Goal: Use online tool/utility: Utilize a website feature to perform a specific function

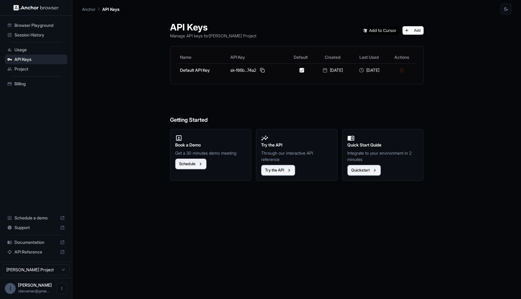
click at [37, 28] on div "Browser Playground" at bounding box center [36, 26] width 62 height 10
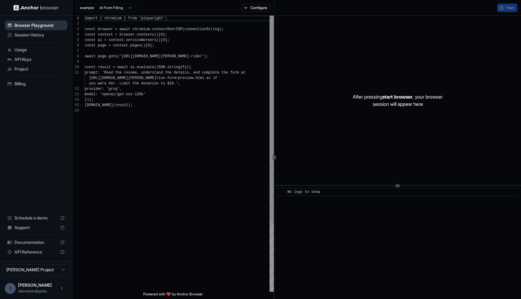
scroll to position [54, 0]
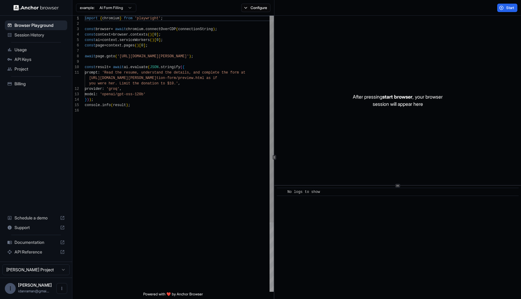
type textarea "**********"
click at [132, 100] on div "import { chromium } from 'playwright' ; const browser = await chromium . connec…" at bounding box center [179, 200] width 189 height 368
click at [44, 33] on span "Session History" at bounding box center [39, 35] width 50 height 6
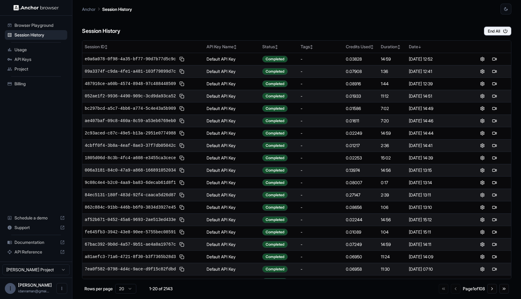
click at [41, 50] on span "Usage" at bounding box center [39, 50] width 50 height 6
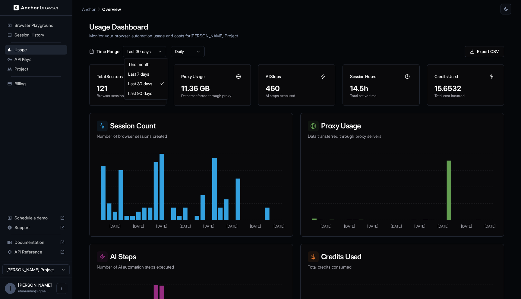
click at [159, 49] on html "Browser Playground Session History Usage API Keys Project Billing Schedule a de…" at bounding box center [260, 149] width 521 height 299
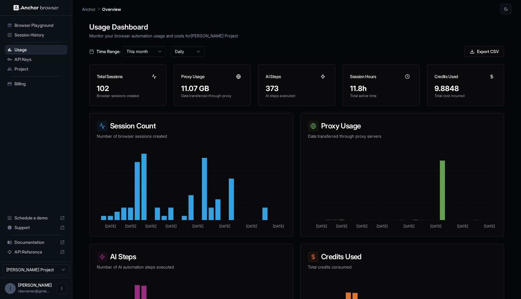
click at [22, 21] on div "Browser Playground" at bounding box center [36, 26] width 62 height 10
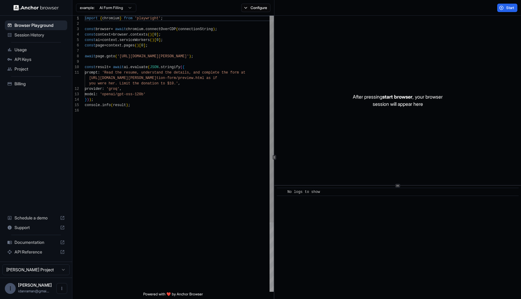
scroll to position [33, 0]
click at [115, 52] on div "import { chromium } from 'playwright' ; const browser = await chromium . connec…" at bounding box center [179, 200] width 189 height 368
click at [119, 53] on div "import { chromium } from 'playwright' ; const browser = await chromium . connec…" at bounding box center [179, 200] width 189 height 368
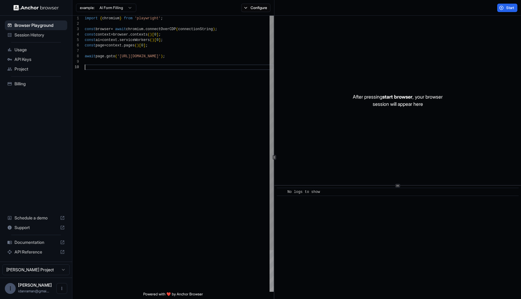
scroll to position [43, 0]
type textarea "**********"
click at [252, 12] on div "example: AI Form Filling Configure" at bounding box center [173, 8] width 202 height 16
click at [253, 8] on button "Configure" at bounding box center [255, 8] width 29 height 8
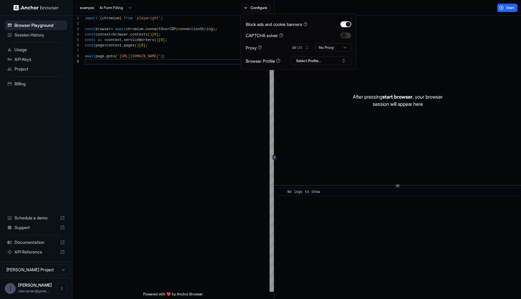
click at [327, 46] on html "**********" at bounding box center [260, 149] width 521 height 299
click at [397, 96] on span "start browser" at bounding box center [397, 97] width 30 height 6
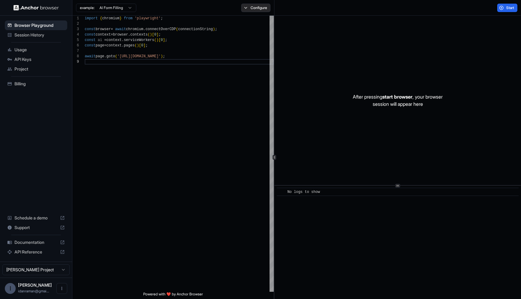
click at [258, 5] on button "Configure" at bounding box center [255, 8] width 29 height 8
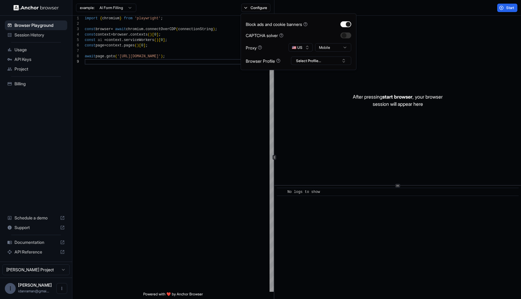
click at [303, 6] on div "Start" at bounding box center [397, 8] width 247 height 16
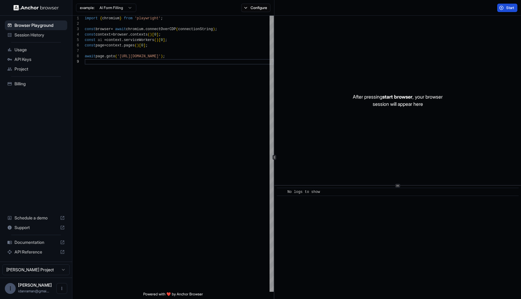
click at [499, 5] on button "Start" at bounding box center [507, 8] width 20 height 8
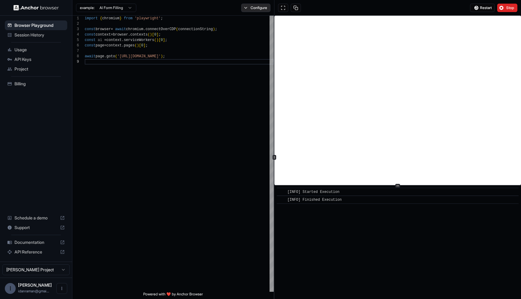
click at [254, 7] on button "Configure" at bounding box center [255, 8] width 29 height 8
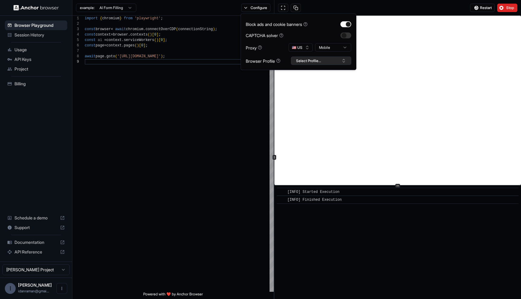
click at [296, 57] on button "Select Profile..." at bounding box center [321, 61] width 60 height 8
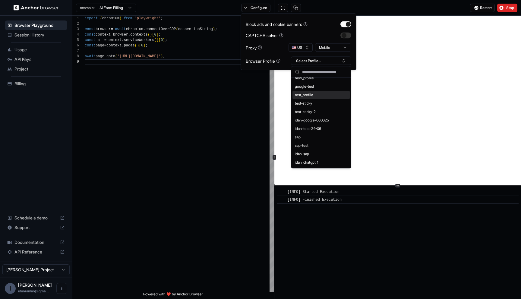
scroll to position [0, 0]
type input "*"
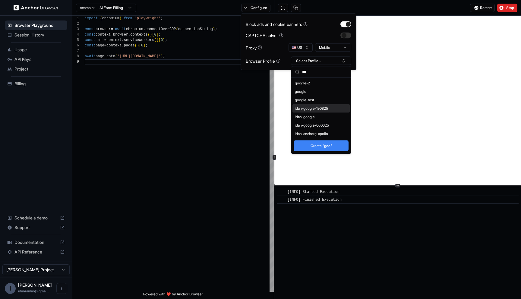
type input "***"
click at [327, 107] on div "idan-google-190825" at bounding box center [320, 108] width 57 height 8
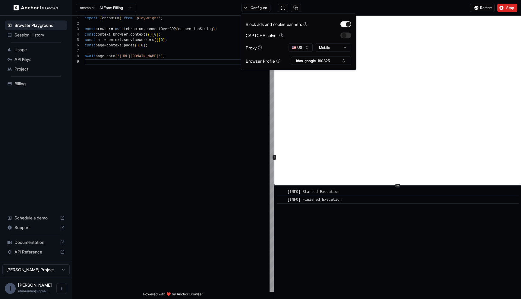
click at [330, 48] on html "**********" at bounding box center [260, 149] width 521 height 299
click at [318, 36] on div "CAPTCHA solver" at bounding box center [299, 35] width 106 height 6
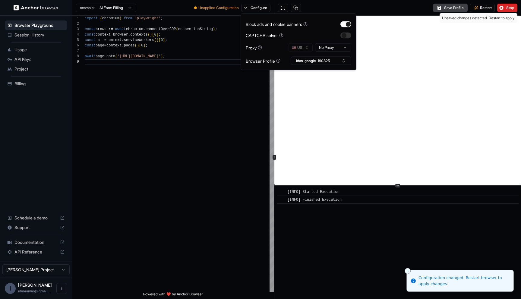
click at [385, 7] on div "Save Profile Restart Stop" at bounding box center [397, 8] width 247 height 16
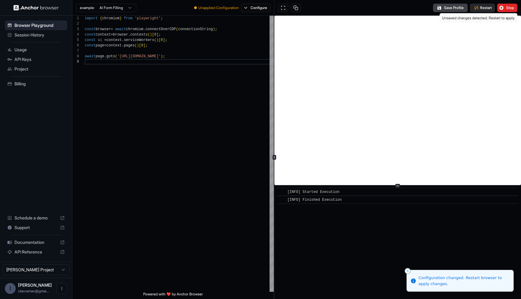
click at [475, 6] on button "Restart" at bounding box center [482, 8] width 25 height 8
